Goal: Task Accomplishment & Management: Use online tool/utility

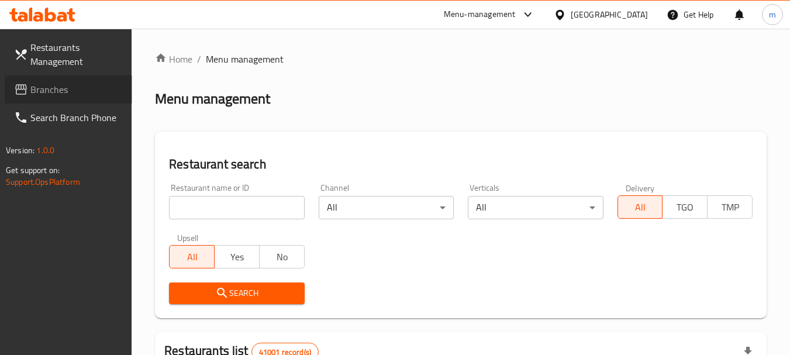
click at [40, 82] on span "Branches" at bounding box center [76, 89] width 92 height 14
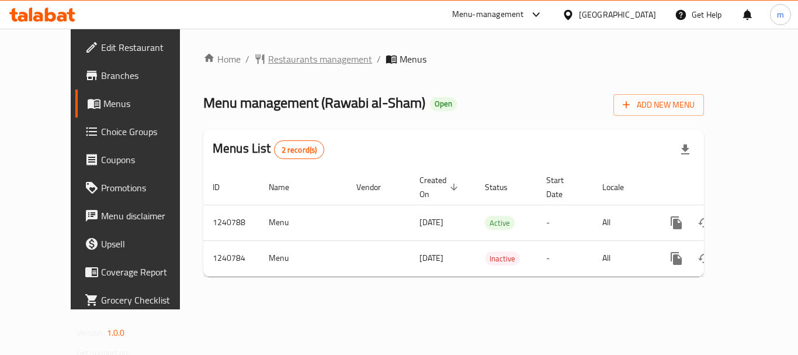
click at [268, 61] on span "Restaurants management" at bounding box center [320, 59] width 104 height 14
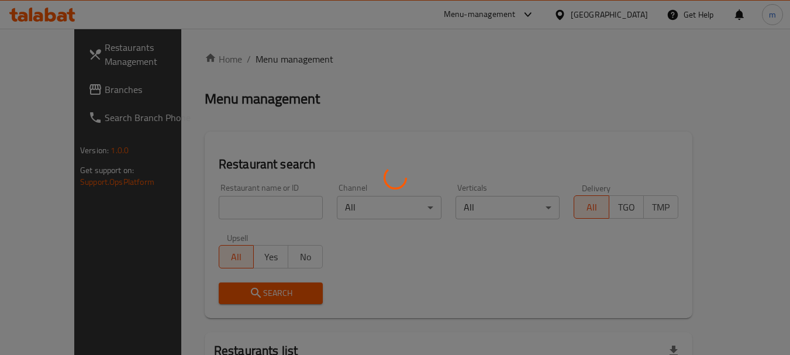
click at [215, 199] on div at bounding box center [395, 177] width 790 height 355
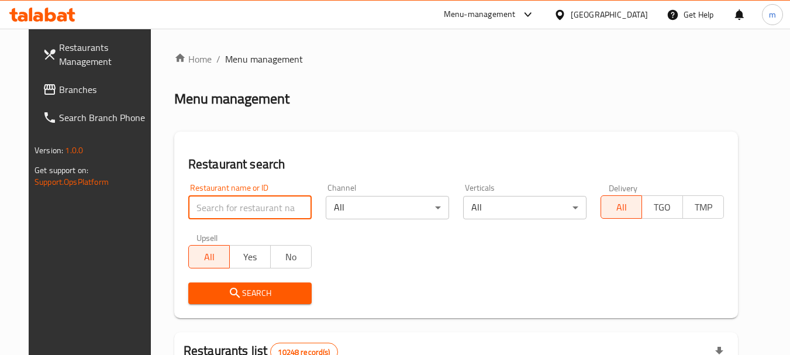
click at [217, 202] on input "search" at bounding box center [249, 207] width 123 height 23
paste input "/680463"
click at [188, 212] on input "/680463" at bounding box center [249, 207] width 123 height 23
click at [188, 206] on input "/680463" at bounding box center [249, 207] width 123 height 23
type input "680463"
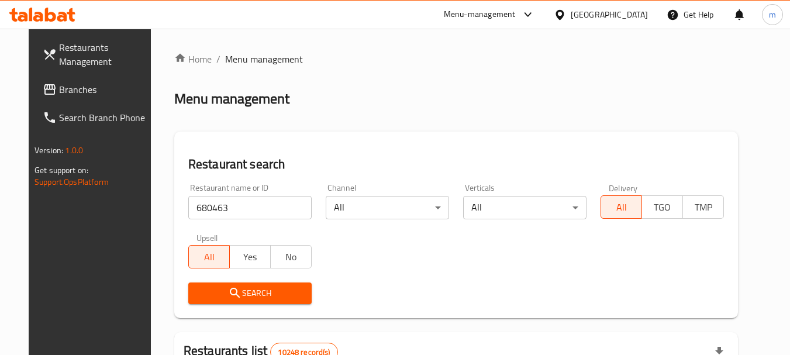
click at [262, 297] on span "Search" at bounding box center [250, 293] width 105 height 15
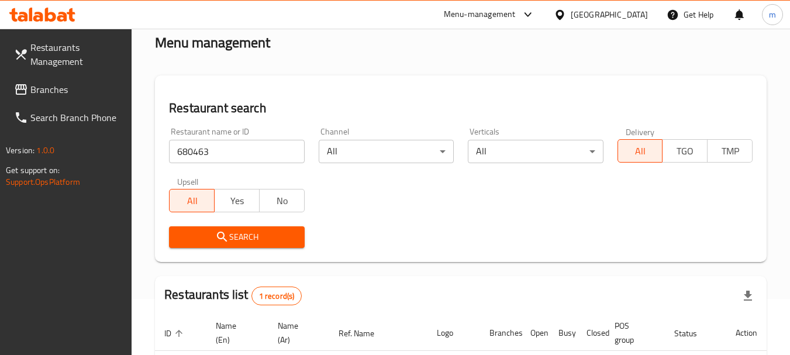
scroll to position [167, 0]
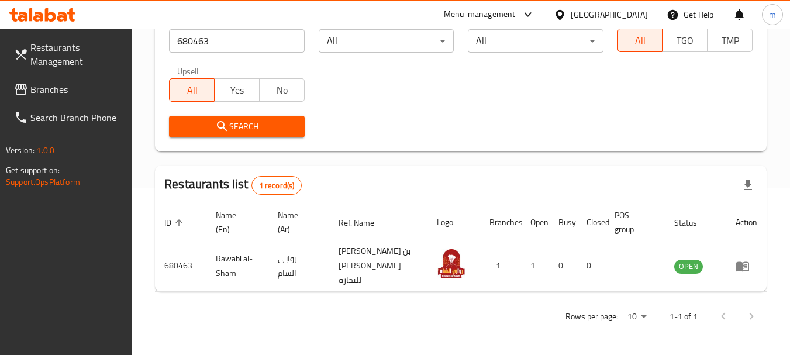
click at [563, 17] on icon at bounding box center [559, 14] width 8 height 10
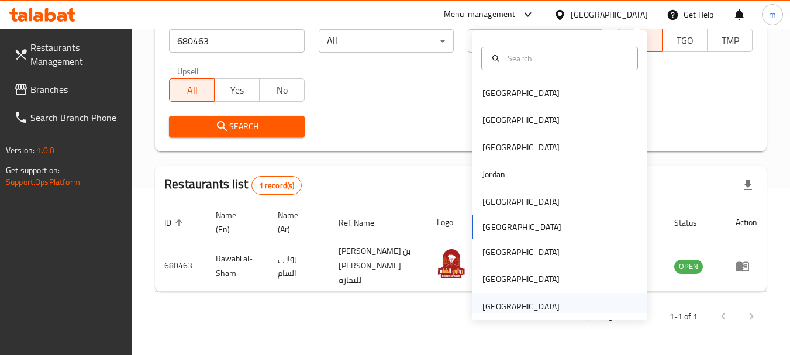
click at [515, 300] on div "[GEOGRAPHIC_DATA]" at bounding box center [520, 306] width 77 height 13
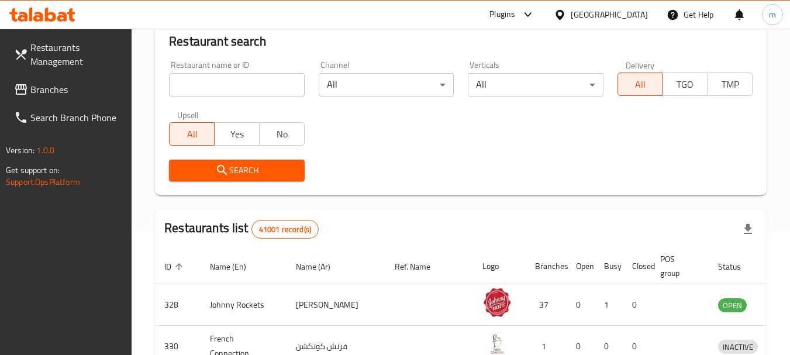
scroll to position [167, 0]
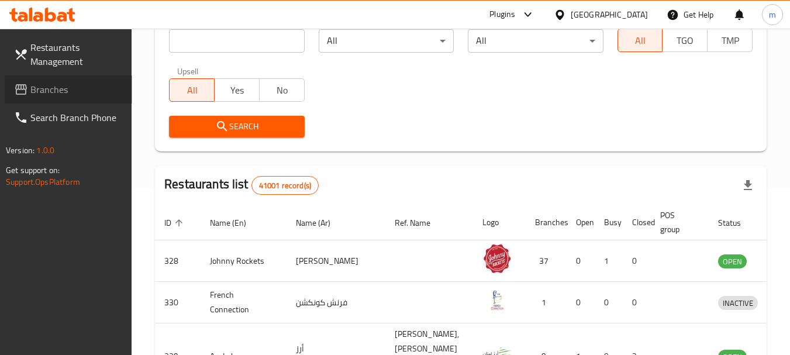
click at [55, 82] on span "Branches" at bounding box center [76, 89] width 92 height 14
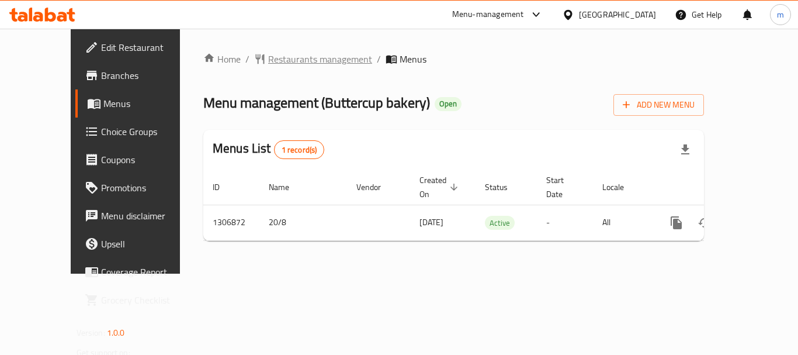
click at [268, 65] on span "Restaurants management" at bounding box center [320, 59] width 104 height 14
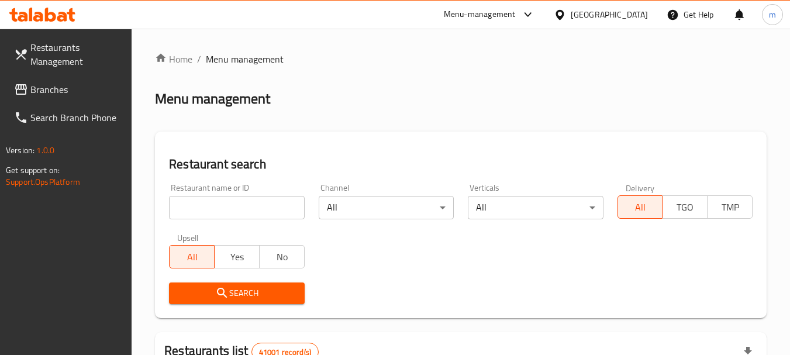
click at [228, 214] on input "search" at bounding box center [236, 207] width 135 height 23
paste input "704103"
type input "704103"
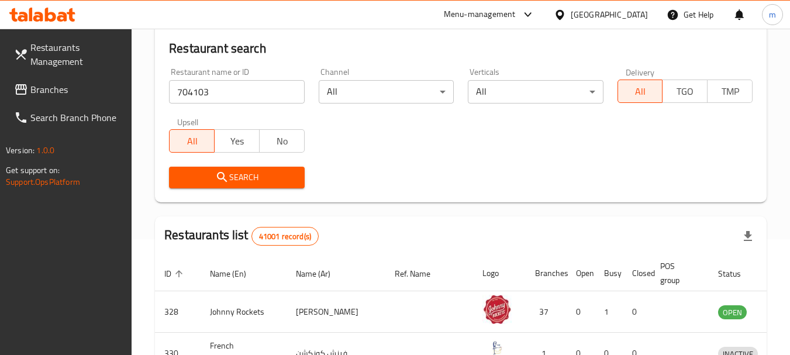
scroll to position [234, 0]
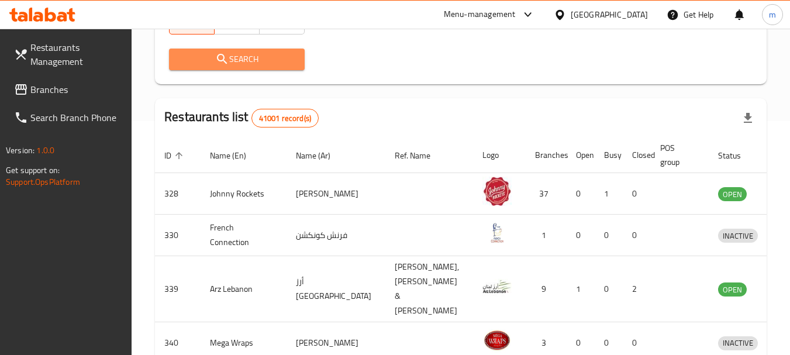
click at [224, 53] on icon "submit" at bounding box center [222, 59] width 14 height 14
click at [224, 53] on div at bounding box center [395, 177] width 790 height 355
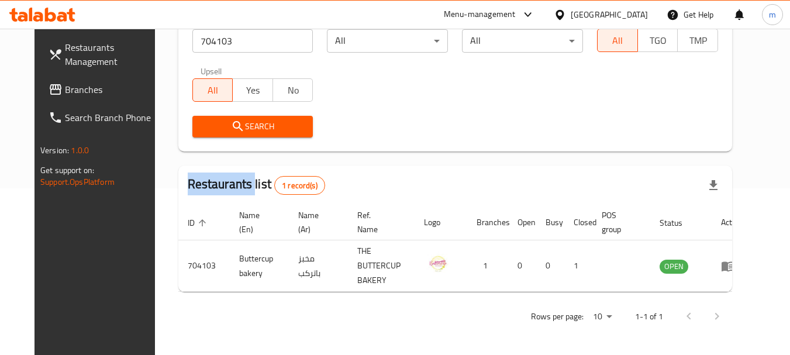
scroll to position [157, 0]
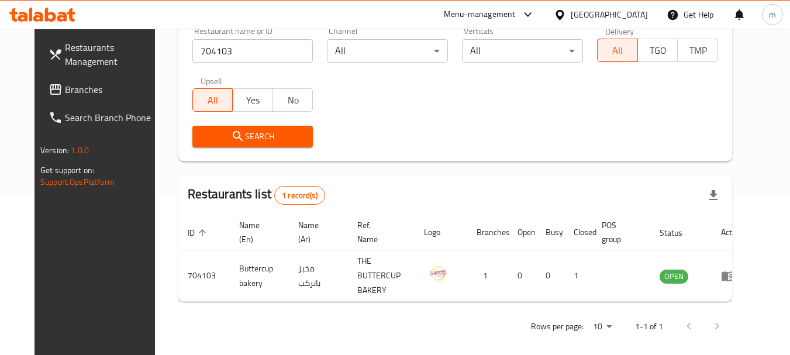
click at [612, 13] on div "[GEOGRAPHIC_DATA]" at bounding box center [608, 14] width 77 height 13
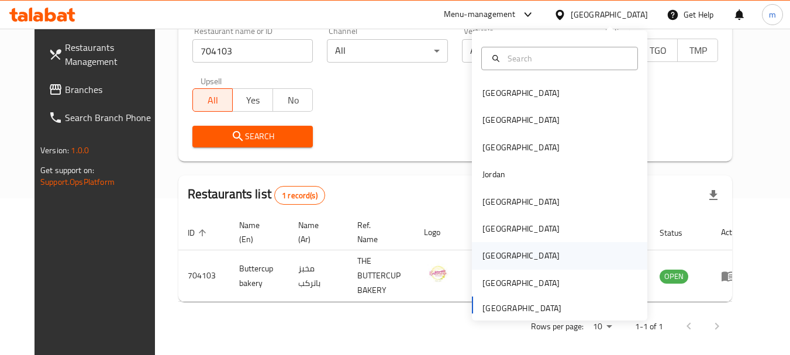
click at [494, 258] on div "Qatar" at bounding box center [521, 255] width 96 height 27
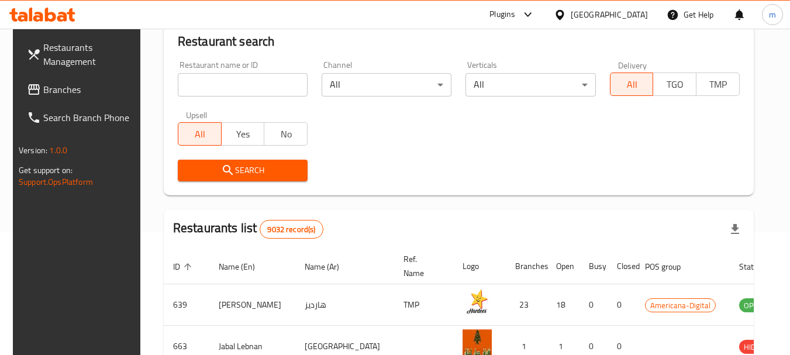
scroll to position [157, 0]
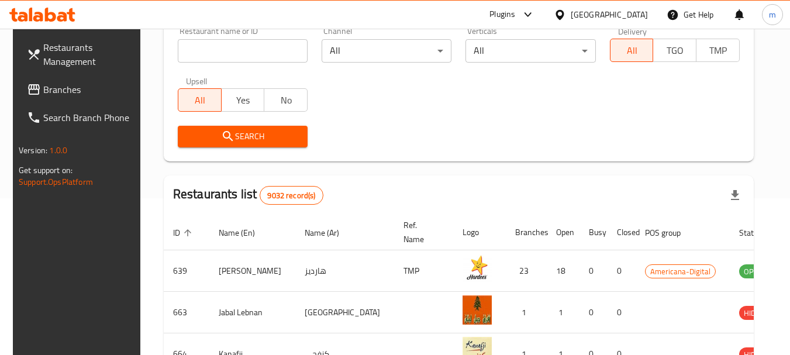
click at [205, 51] on input "search" at bounding box center [243, 50] width 130 height 23
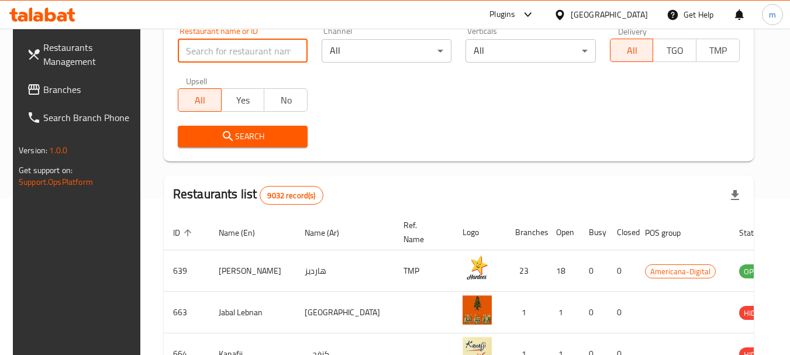
click at [50, 92] on span "Branches" at bounding box center [89, 89] width 92 height 14
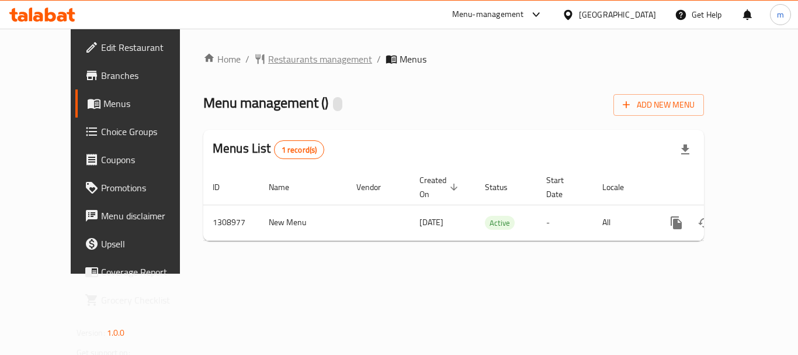
click at [279, 52] on span "Restaurants management" at bounding box center [320, 59] width 104 height 14
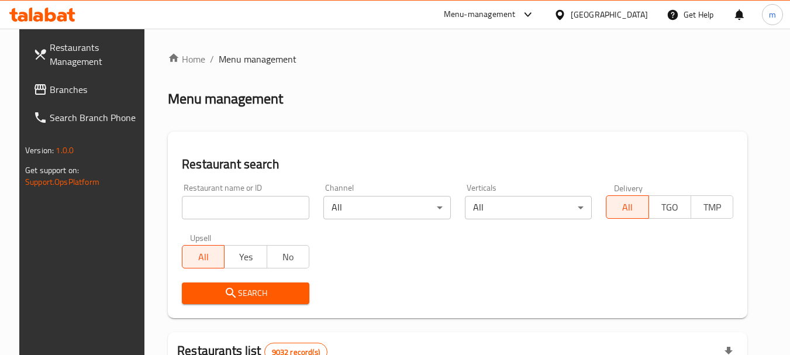
click at [243, 213] on input "search" at bounding box center [245, 207] width 127 height 23
paste input "705115"
type input "705115"
click at [243, 296] on span "Search" at bounding box center [245, 293] width 109 height 15
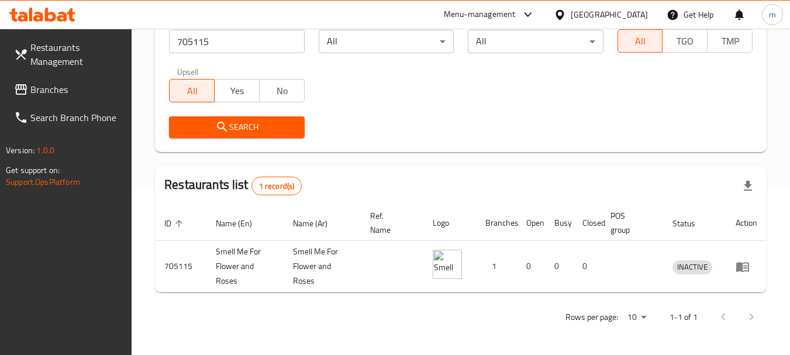
scroll to position [167, 0]
click at [570, 13] on div at bounding box center [561, 14] width 17 height 13
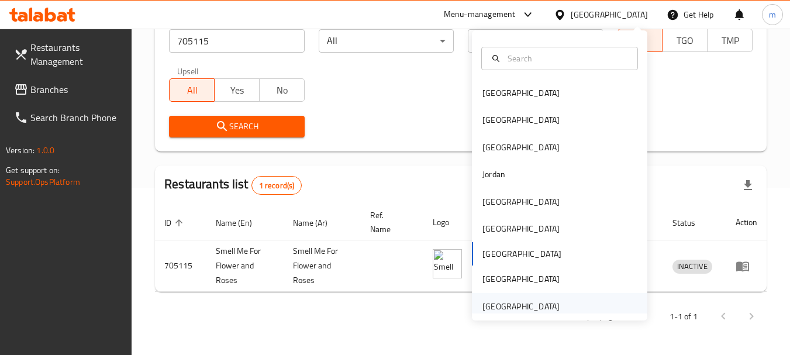
click at [513, 304] on div "[GEOGRAPHIC_DATA]" at bounding box center [520, 306] width 77 height 13
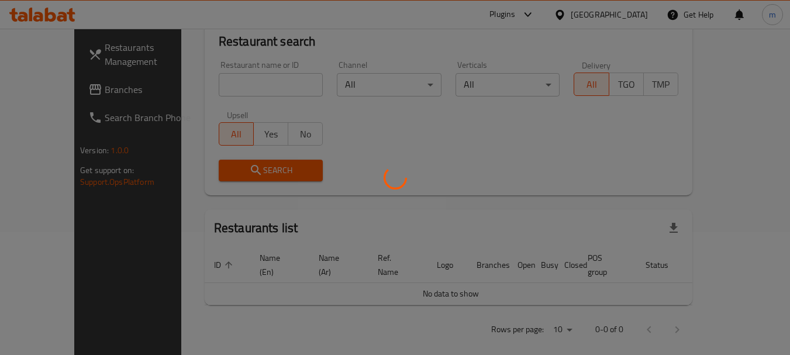
scroll to position [167, 0]
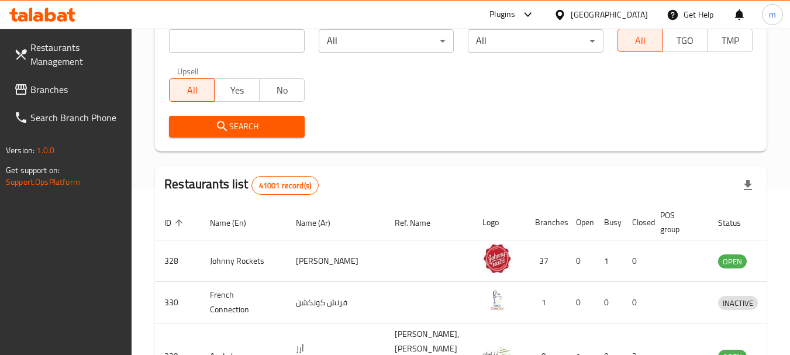
click at [63, 95] on span "Branches" at bounding box center [76, 89] width 92 height 14
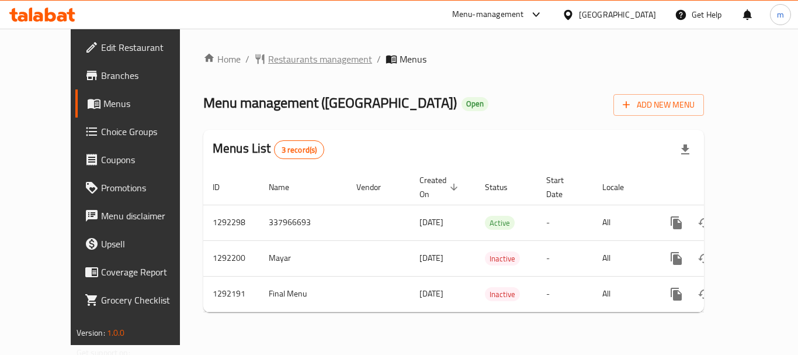
click at [268, 65] on span "Restaurants management" at bounding box center [320, 59] width 104 height 14
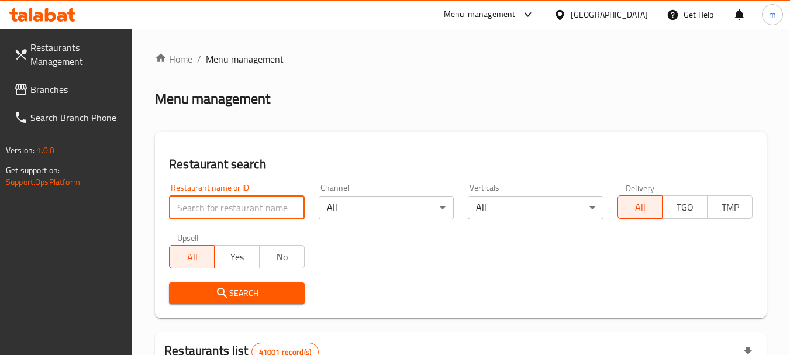
click at [245, 209] on input "search" at bounding box center [236, 207] width 135 height 23
paste input "/699035"
click at [178, 209] on input "/699035" at bounding box center [236, 207] width 135 height 23
click at [185, 210] on input "/699035" at bounding box center [236, 207] width 135 height 23
click at [182, 207] on input "/699035" at bounding box center [236, 207] width 135 height 23
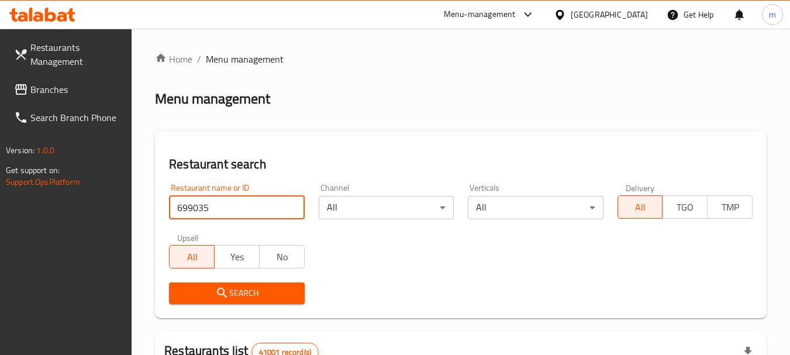
type input "699035"
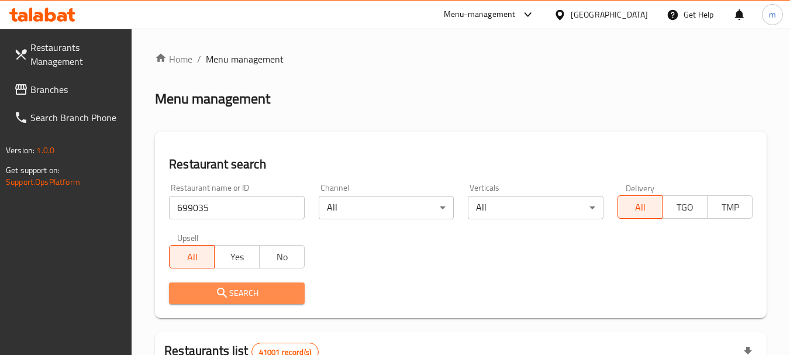
click at [233, 293] on span "Search" at bounding box center [236, 293] width 116 height 15
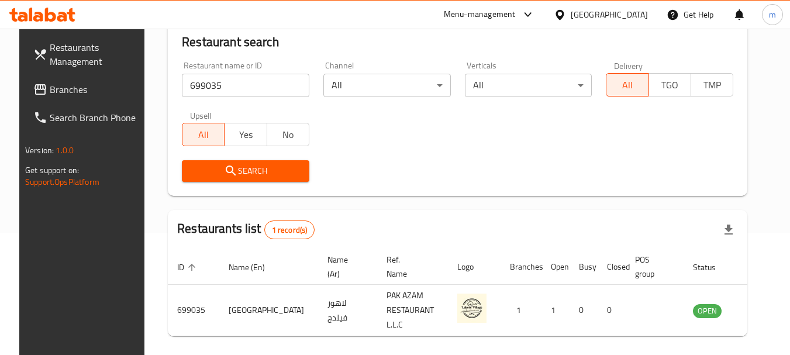
scroll to position [157, 0]
